Goal: Use online tool/utility: Utilize a website feature to perform a specific function

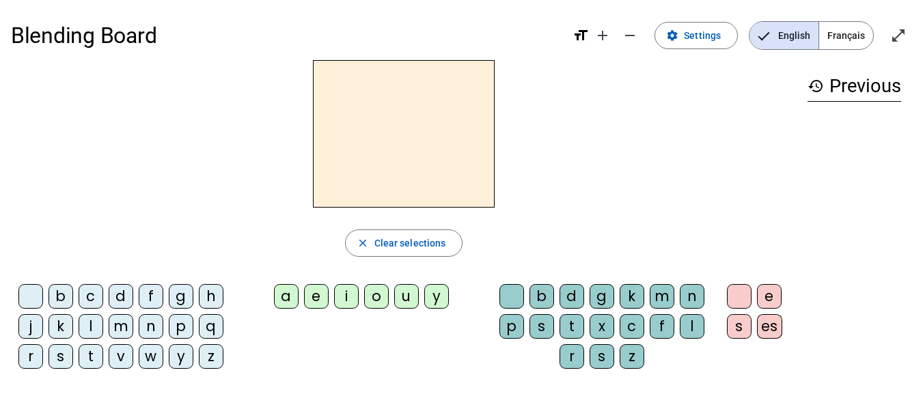
click at [218, 323] on div "q" at bounding box center [211, 326] width 25 height 25
click at [406, 297] on div "u" at bounding box center [406, 296] width 25 height 25
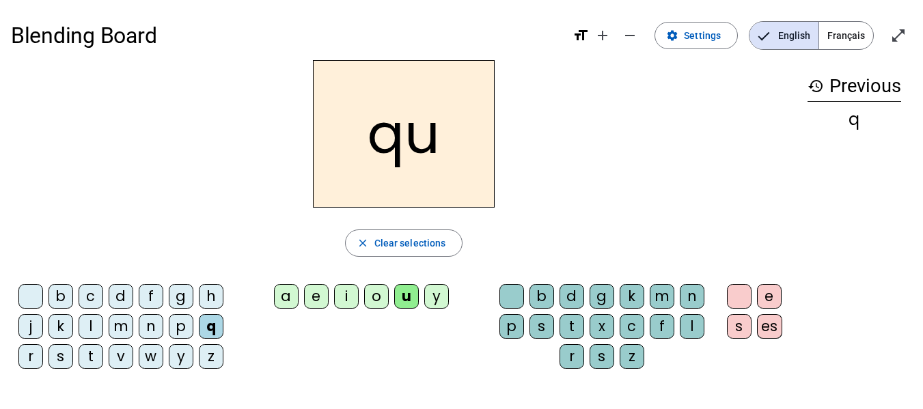
click at [347, 297] on div "i" at bounding box center [346, 296] width 25 height 25
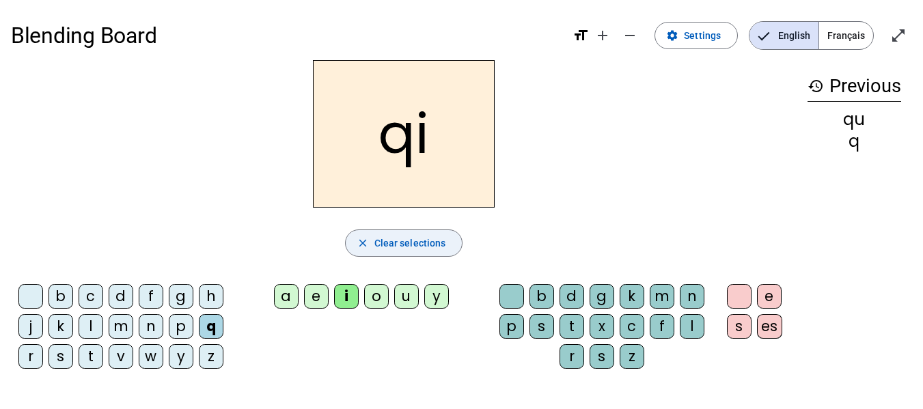
click at [420, 244] on span "Clear selections" at bounding box center [411, 243] width 72 height 16
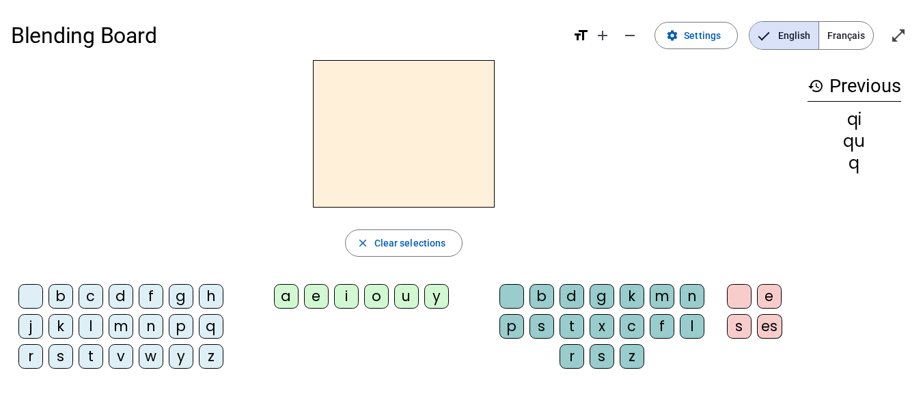
click at [66, 360] on div "s" at bounding box center [61, 356] width 25 height 25
click at [343, 293] on div "i" at bounding box center [346, 296] width 25 height 25
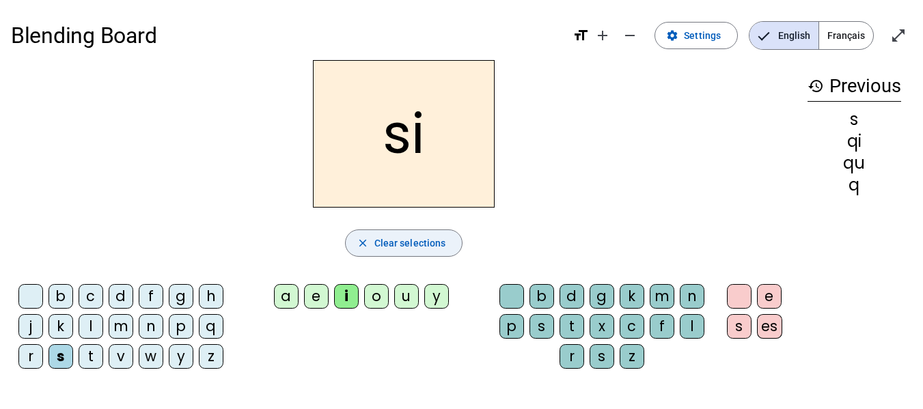
click at [396, 242] on span "Clear selections" at bounding box center [411, 243] width 72 height 16
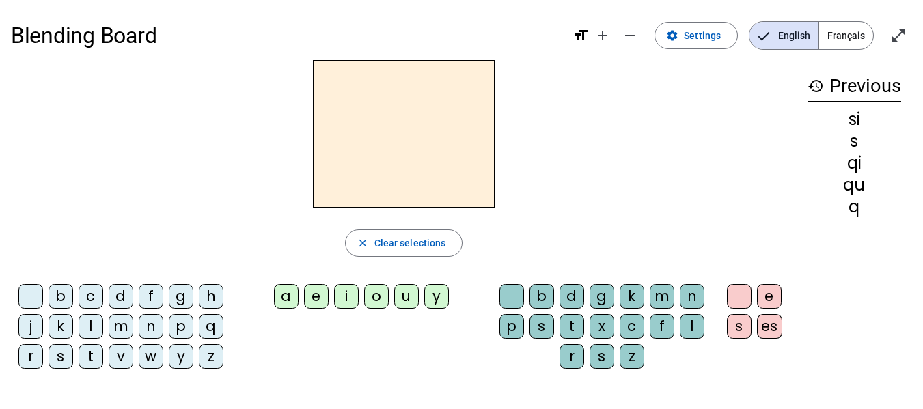
click at [160, 332] on div "n" at bounding box center [151, 326] width 25 height 25
click at [353, 300] on div "i" at bounding box center [346, 296] width 25 height 25
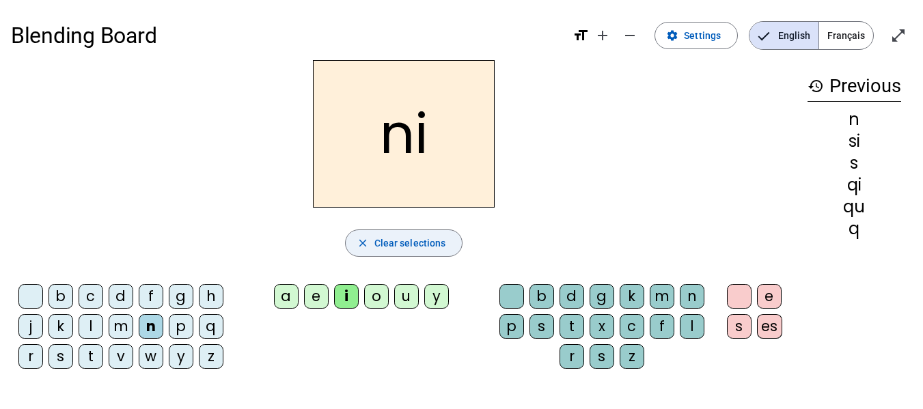
click at [420, 243] on span "Clear selections" at bounding box center [411, 243] width 72 height 16
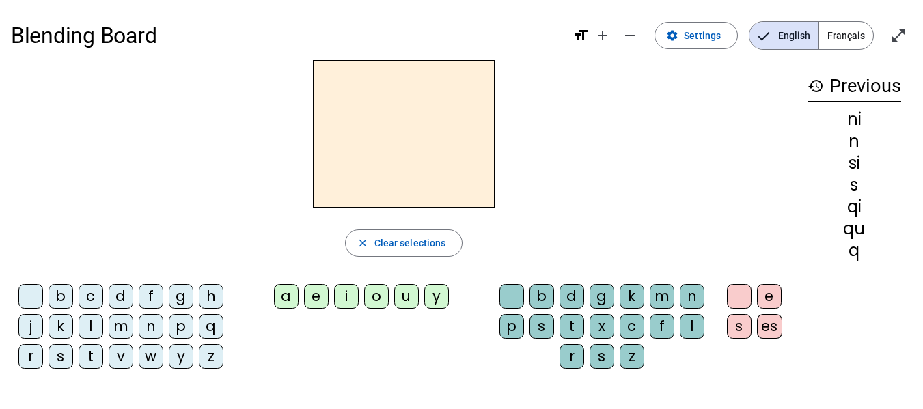
click at [153, 321] on div "n" at bounding box center [151, 326] width 25 height 25
click at [323, 306] on div "e" at bounding box center [316, 296] width 25 height 25
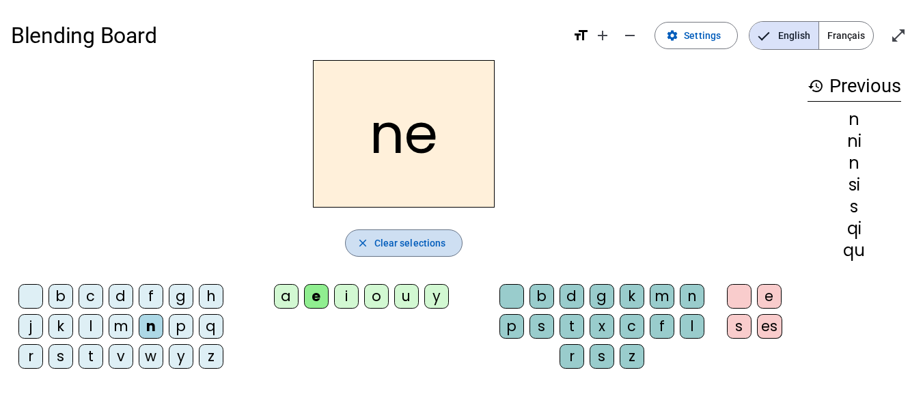
click at [409, 239] on span "Clear selections" at bounding box center [411, 243] width 72 height 16
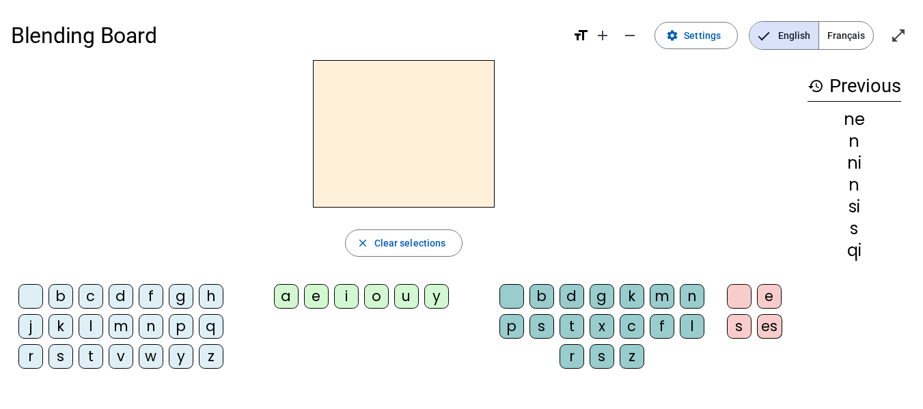
click at [67, 349] on div "s" at bounding box center [61, 356] width 25 height 25
click at [312, 296] on div "e" at bounding box center [316, 296] width 25 height 25
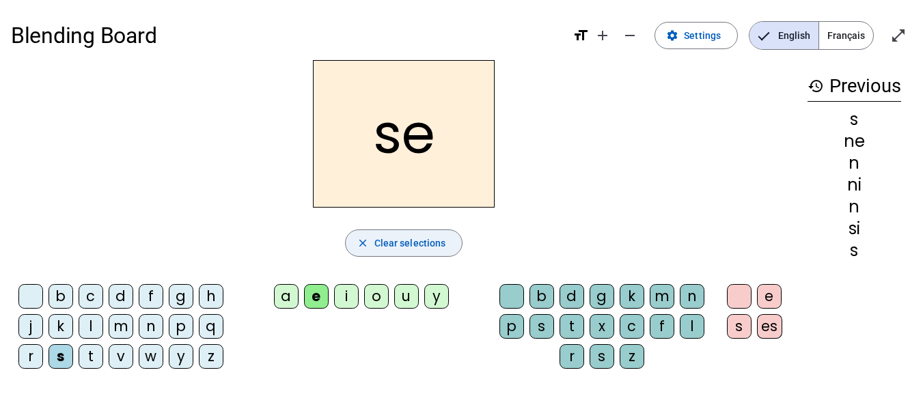
click at [407, 237] on span "Clear selections" at bounding box center [411, 243] width 72 height 16
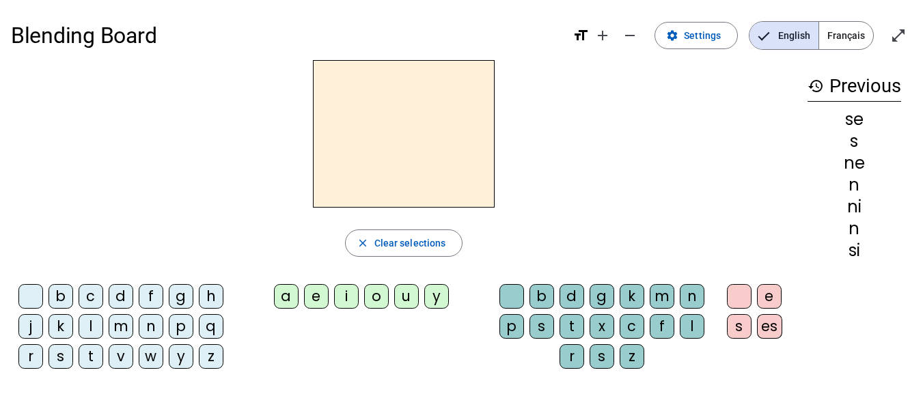
click at [574, 321] on div "t" at bounding box center [572, 326] width 25 height 25
click at [310, 303] on div "e" at bounding box center [316, 296] width 25 height 25
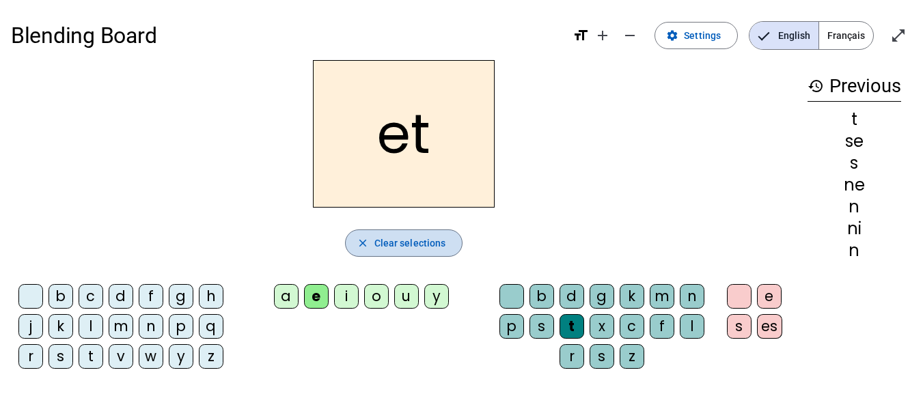
click at [408, 245] on span "Clear selections" at bounding box center [411, 243] width 72 height 16
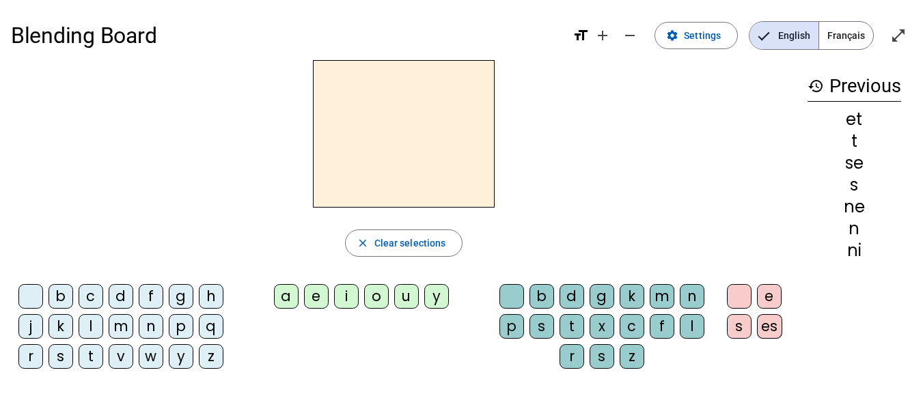
click at [115, 296] on div "d" at bounding box center [121, 296] width 25 height 25
click at [321, 303] on div "e" at bounding box center [316, 296] width 25 height 25
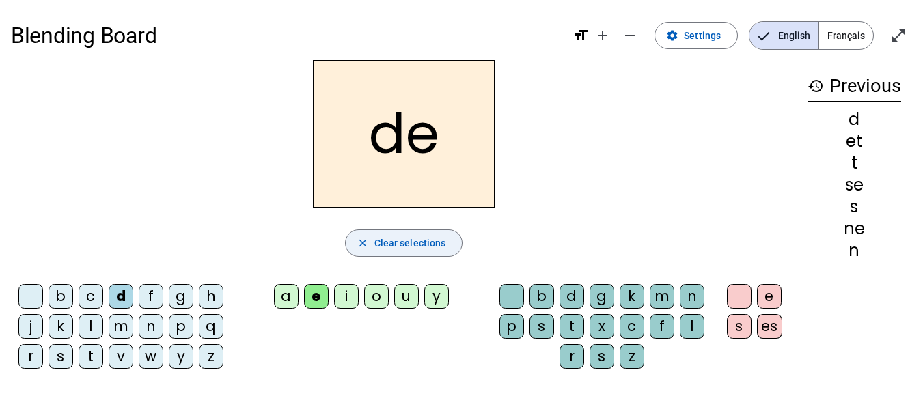
click at [400, 250] on span "Clear selections" at bounding box center [411, 243] width 72 height 16
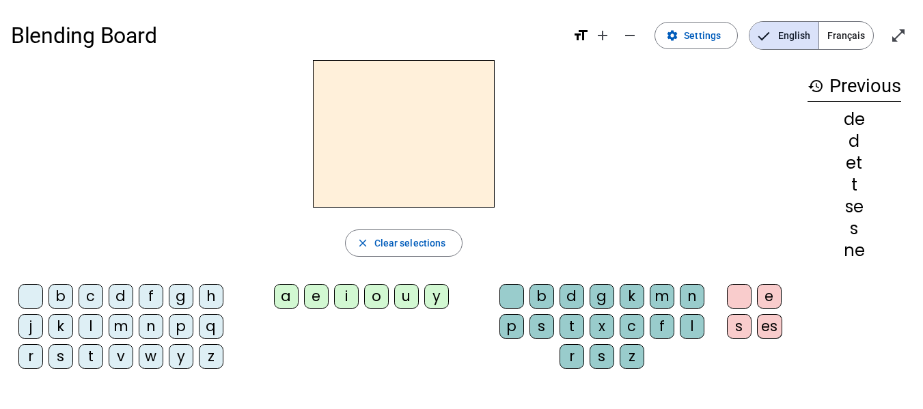
click at [127, 299] on div "d" at bounding box center [121, 296] width 25 height 25
click at [406, 295] on div "u" at bounding box center [406, 296] width 25 height 25
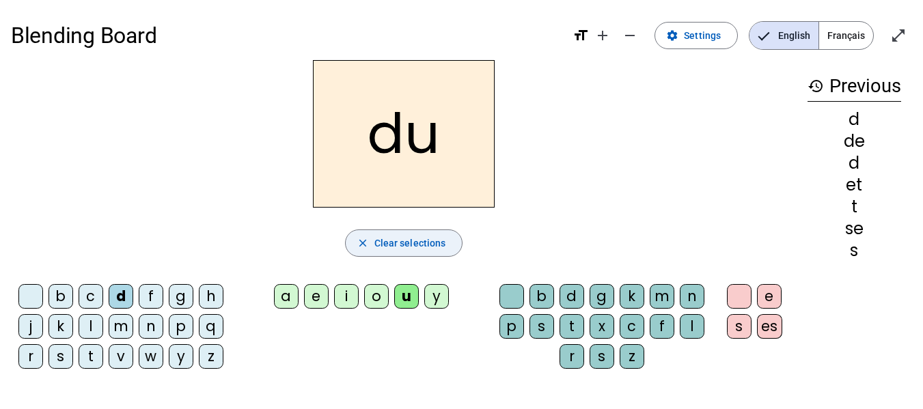
click at [414, 241] on span "Clear selections" at bounding box center [411, 243] width 72 height 16
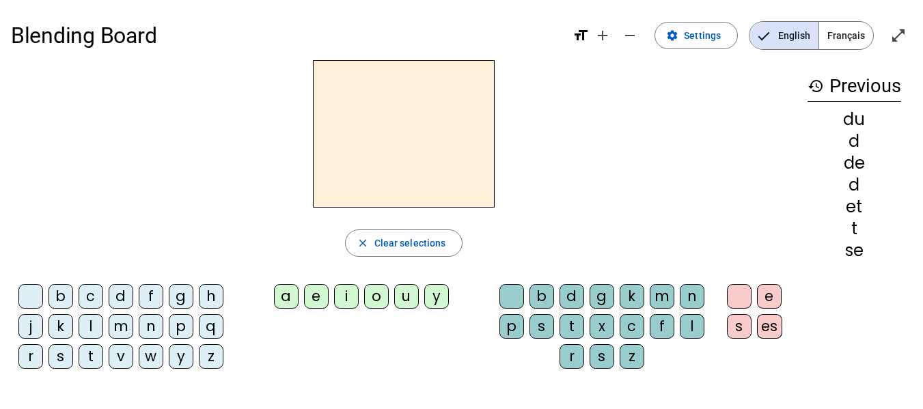
click at [58, 357] on div "s" at bounding box center [61, 356] width 25 height 25
click at [409, 301] on div "u" at bounding box center [406, 296] width 25 height 25
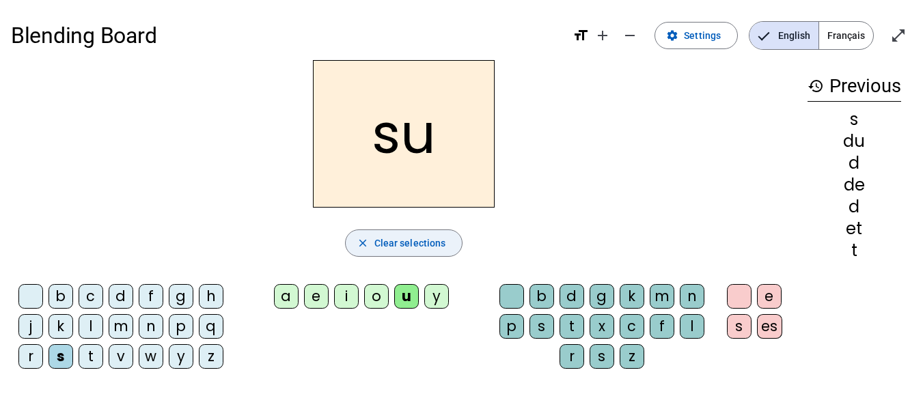
click at [424, 239] on span "Clear selections" at bounding box center [411, 243] width 72 height 16
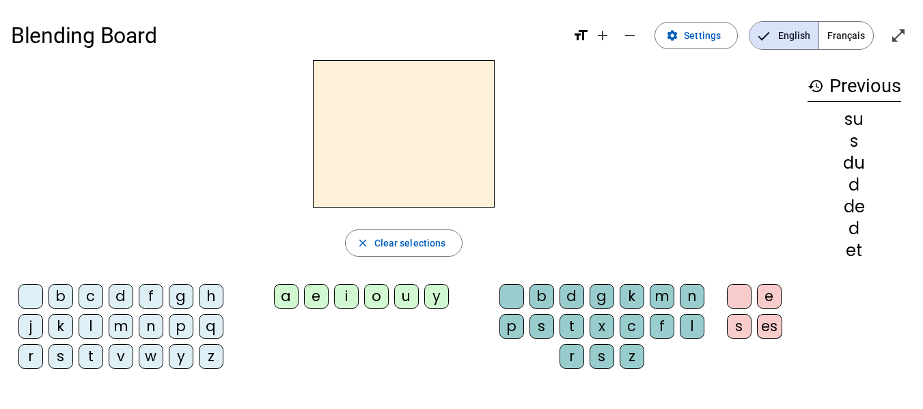
click at [94, 330] on div "l" at bounding box center [91, 326] width 25 height 25
click at [405, 291] on div "u" at bounding box center [406, 296] width 25 height 25
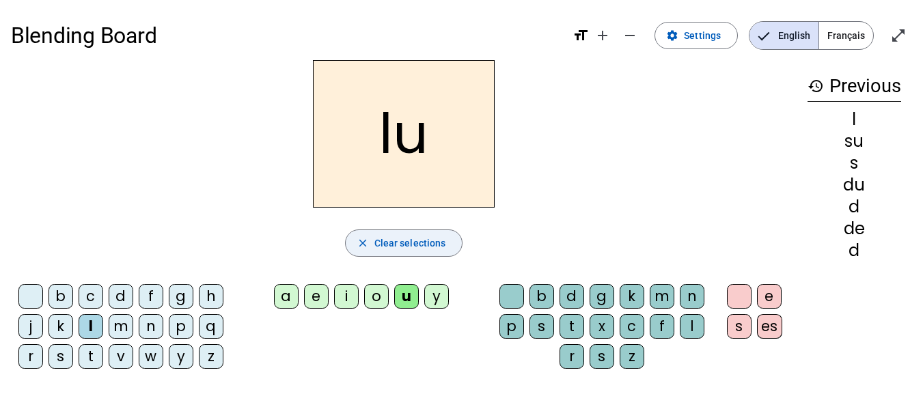
click at [422, 245] on span "Clear selections" at bounding box center [411, 243] width 72 height 16
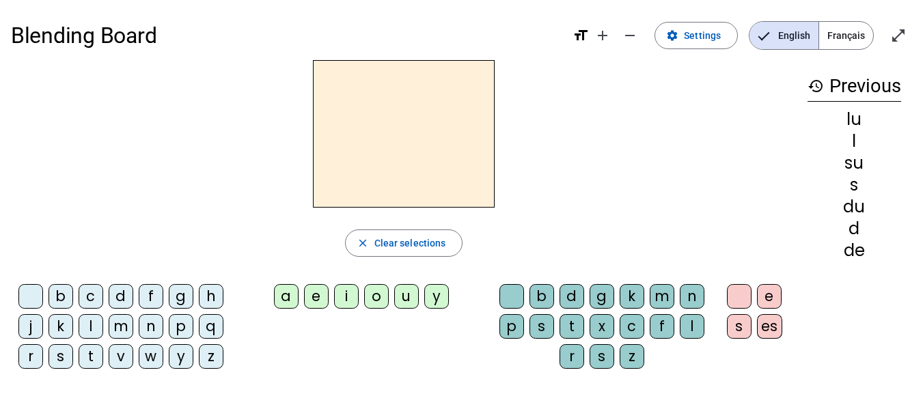
click at [95, 363] on div "t" at bounding box center [91, 356] width 25 height 25
click at [410, 299] on div "u" at bounding box center [406, 296] width 25 height 25
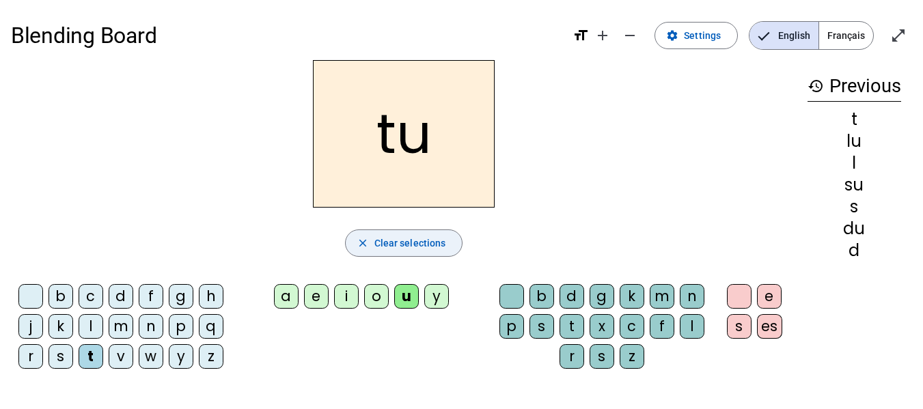
click at [416, 252] on span "button" at bounding box center [404, 243] width 117 height 33
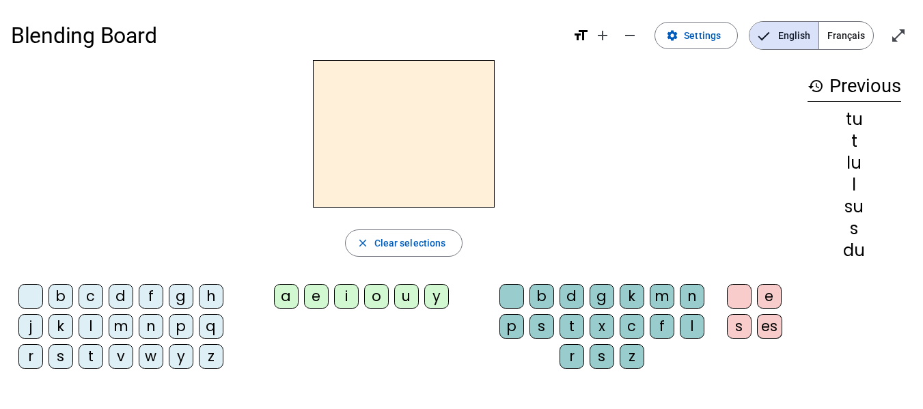
click at [95, 354] on div "t" at bounding box center [91, 356] width 25 height 25
click at [287, 295] on div "a" at bounding box center [286, 296] width 25 height 25
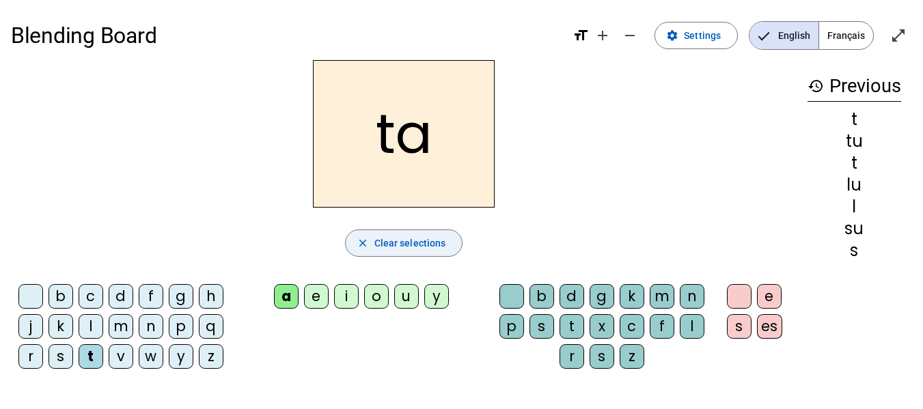
click at [394, 247] on span "Clear selections" at bounding box center [411, 243] width 72 height 16
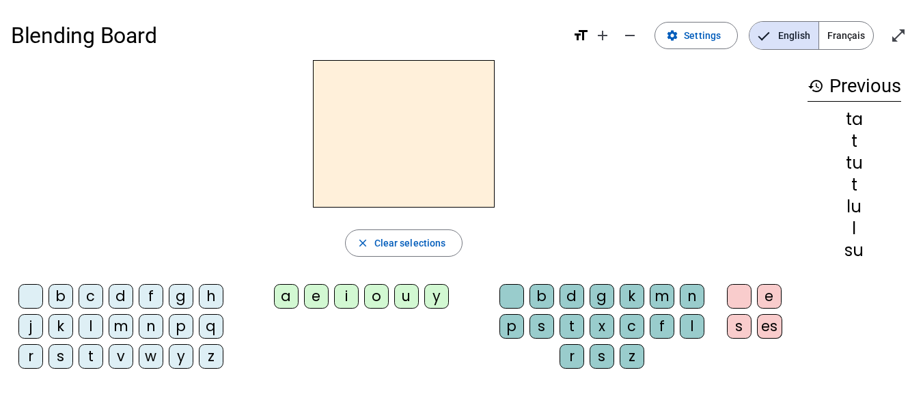
click at [63, 362] on div "s" at bounding box center [61, 356] width 25 height 25
click at [278, 291] on div "a" at bounding box center [286, 296] width 25 height 25
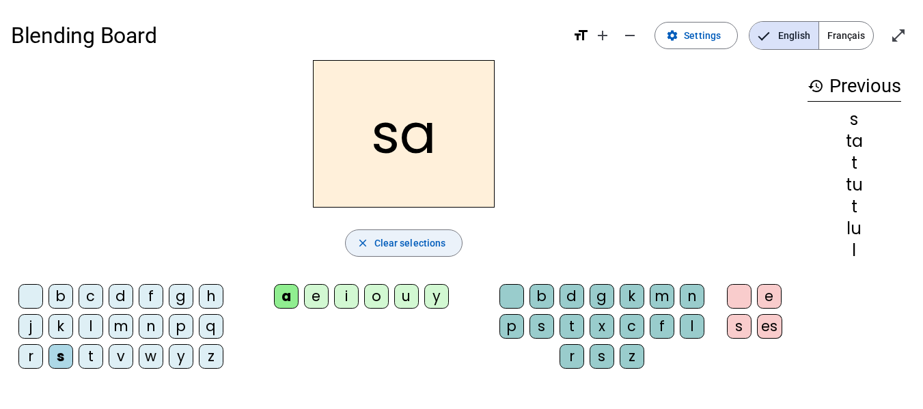
click at [398, 252] on span "button" at bounding box center [404, 243] width 117 height 33
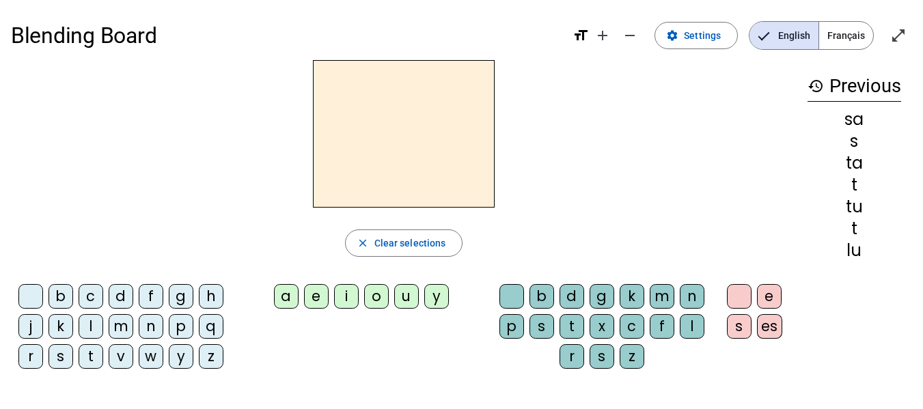
click at [114, 332] on div "m" at bounding box center [121, 326] width 25 height 25
click at [291, 297] on div "a" at bounding box center [286, 296] width 25 height 25
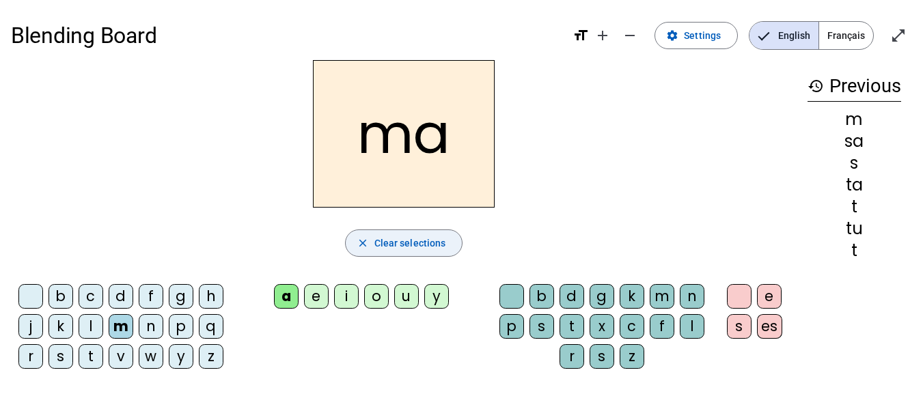
click at [377, 243] on span "Clear selections" at bounding box center [411, 243] width 72 height 16
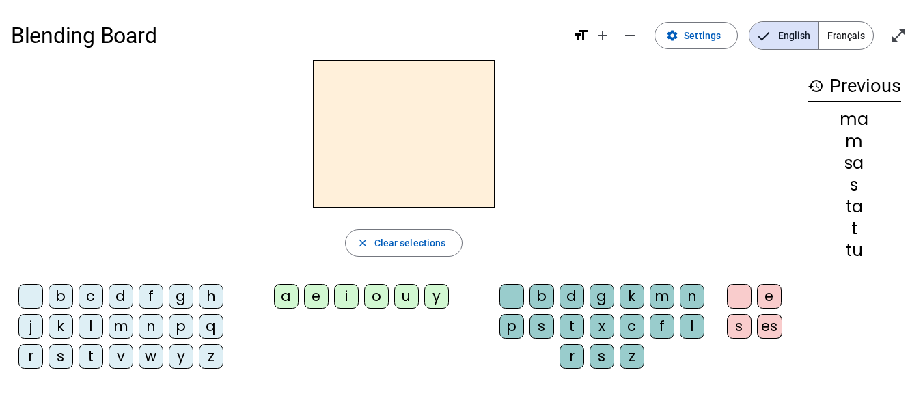
click at [120, 328] on div "m" at bounding box center [121, 326] width 25 height 25
click at [319, 293] on div "e" at bounding box center [316, 296] width 25 height 25
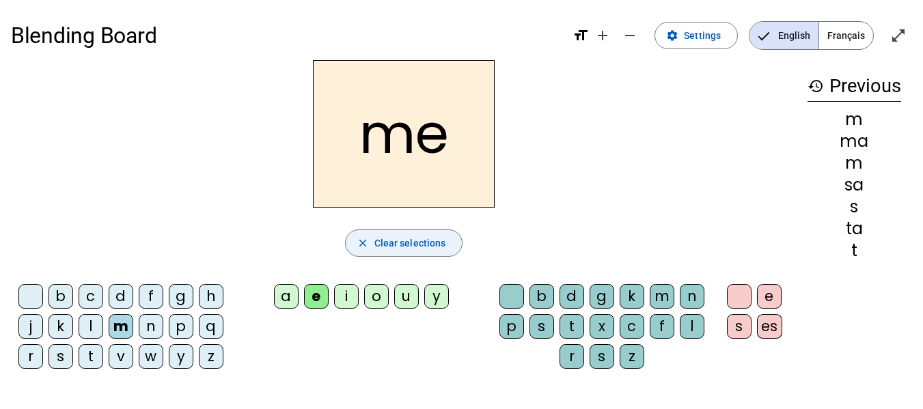
click at [434, 236] on span "Clear selections" at bounding box center [411, 243] width 72 height 16
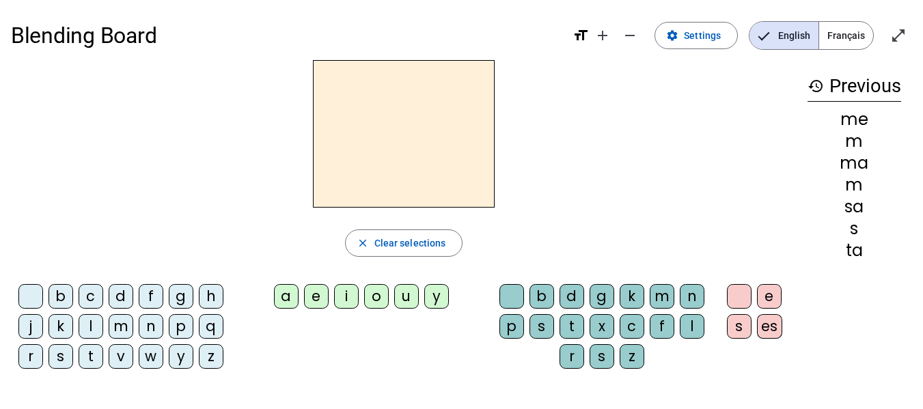
click at [126, 299] on div "d" at bounding box center [121, 296] width 25 height 25
click at [316, 291] on div "e" at bounding box center [316, 296] width 25 height 25
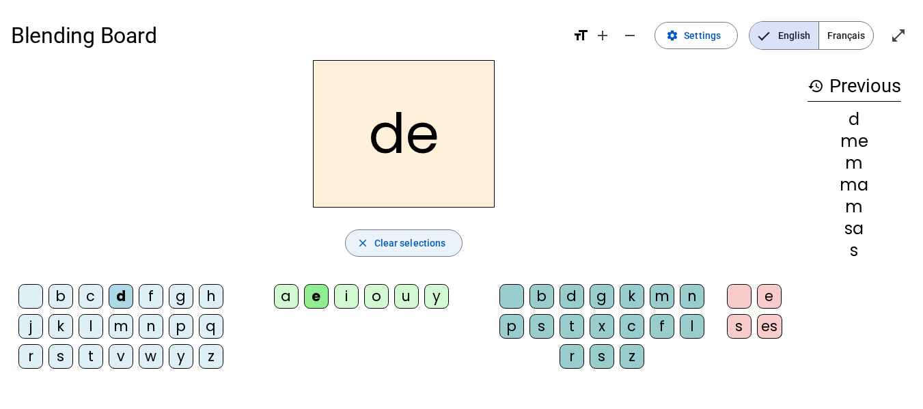
click at [392, 247] on span "Clear selections" at bounding box center [411, 243] width 72 height 16
